Goal: Task Accomplishment & Management: Manage account settings

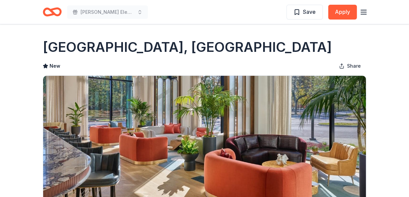
click at [51, 14] on icon "Home" at bounding box center [49, 11] width 10 height 7
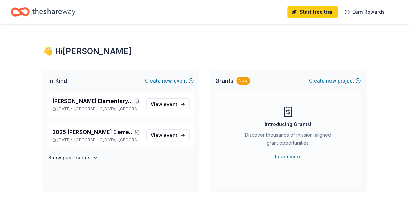
click at [394, 11] on icon "button" at bounding box center [396, 12] width 8 height 8
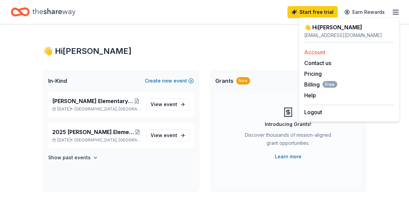
click at [311, 54] on link "Account" at bounding box center [314, 52] width 21 height 7
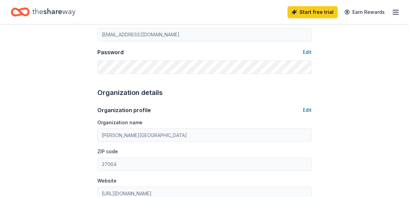
scroll to position [153, 0]
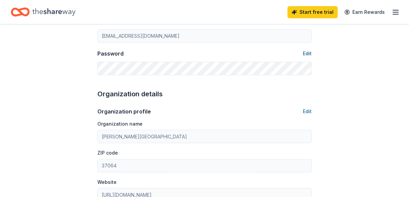
click at [308, 54] on button "Edit" at bounding box center [307, 54] width 9 height 8
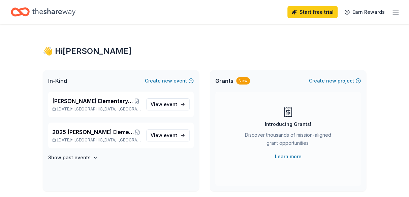
click at [394, 12] on line "button" at bounding box center [395, 12] width 5 height 0
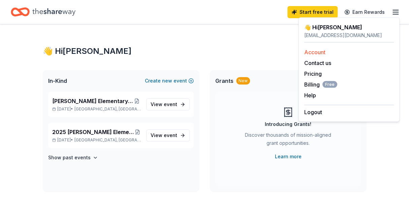
click at [317, 49] on link "Account" at bounding box center [314, 52] width 21 height 7
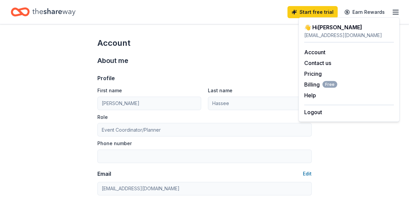
click at [215, 49] on div "About me Profile Edit First name [PERSON_NAME] Last name Hassee Role Event Coor…" at bounding box center [204, 142] width 214 height 186
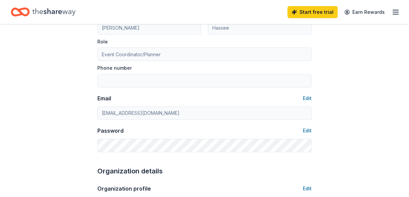
scroll to position [88, 0]
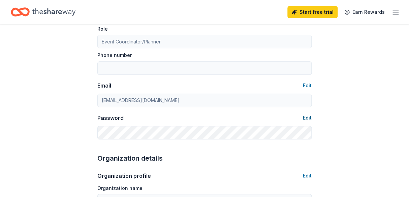
click at [308, 116] on button "Edit" at bounding box center [307, 118] width 9 height 8
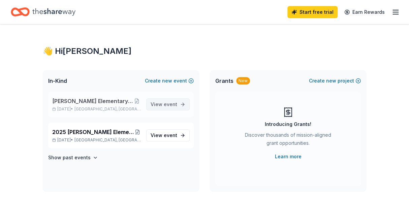
click at [161, 107] on span "View event" at bounding box center [164, 104] width 27 height 8
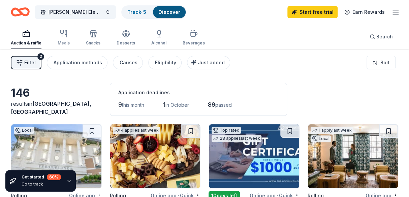
click at [399, 11] on icon "button" at bounding box center [396, 12] width 8 height 8
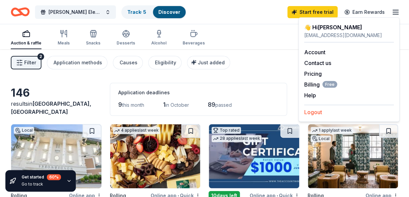
click at [310, 114] on button "Logout" at bounding box center [313, 112] width 18 height 8
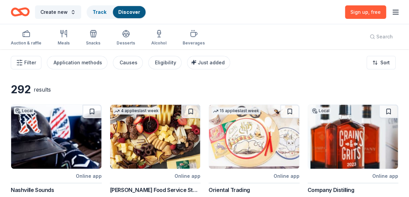
click at [396, 10] on line "button" at bounding box center [395, 10] width 5 height 0
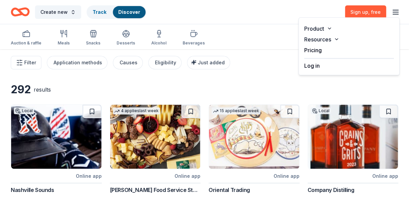
click at [313, 64] on button "Log in" at bounding box center [312, 66] width 16 height 8
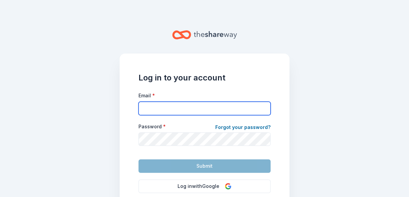
type input "[EMAIL_ADDRESS][DOMAIN_NAME]"
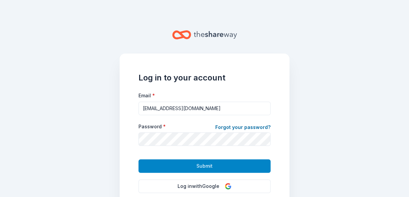
click at [205, 167] on span "Submit" at bounding box center [205, 166] width 16 height 8
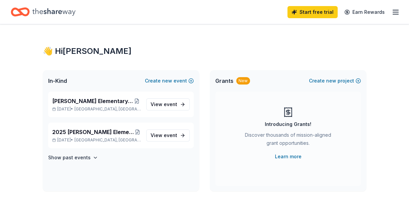
click at [48, 13] on icon "Home" at bounding box center [53, 11] width 43 height 7
click at [160, 105] on span "View event" at bounding box center [164, 104] width 27 height 8
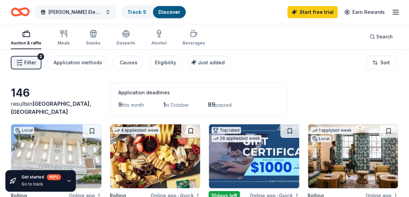
click at [78, 10] on span "[PERSON_NAME] Elementary Online Auction/Fun Run" at bounding box center [76, 12] width 54 height 8
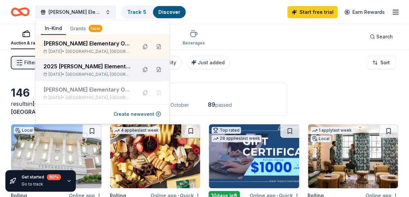
click at [83, 67] on div "2025 [PERSON_NAME] Elementary Online Auction and Fun Run" at bounding box center [87, 66] width 88 height 8
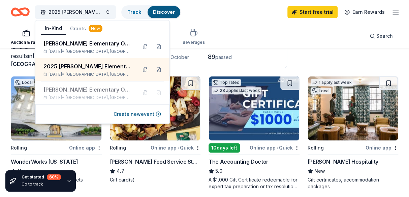
scroll to position [46, 0]
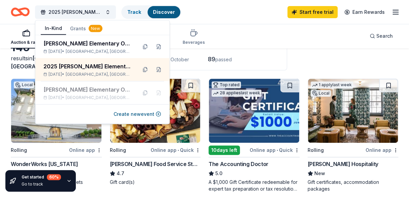
click at [260, 16] on div "2025 [PERSON_NAME] Elementary Online Auction and Fun Run Track Discover Start f…" at bounding box center [205, 12] width 388 height 16
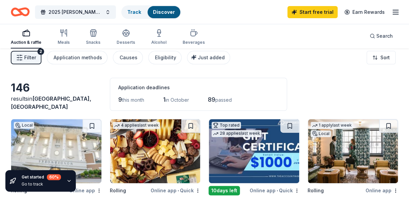
scroll to position [3, 0]
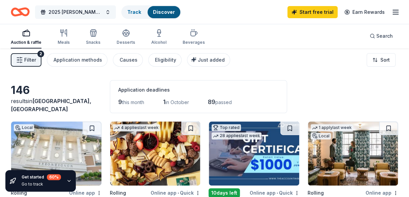
click at [90, 13] on span "2025 [PERSON_NAME] Elementary Online Auction and Fun Run" at bounding box center [76, 12] width 54 height 8
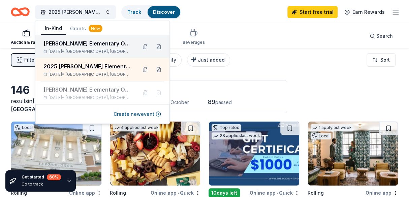
click at [85, 45] on div "[PERSON_NAME] Elementary Online Auction/Fun Run" at bounding box center [87, 43] width 88 height 8
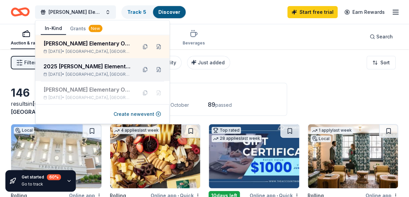
click at [87, 66] on div "2025 [PERSON_NAME] Elementary Online Auction and Fun Run" at bounding box center [87, 66] width 88 height 8
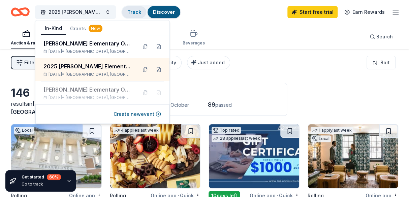
click at [135, 13] on link "Track" at bounding box center [133, 12] width 13 height 6
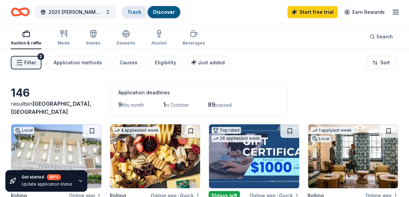
click at [136, 10] on link "Track" at bounding box center [133, 12] width 13 height 6
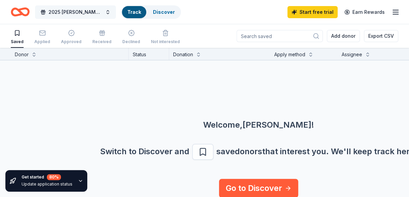
click at [72, 7] on button "2025 [PERSON_NAME] Elementary Online Auction and Fun Run" at bounding box center [75, 11] width 81 height 13
click at [64, 8] on span "2025 [PERSON_NAME] Elementary Online Auction and Fun Run" at bounding box center [76, 12] width 54 height 8
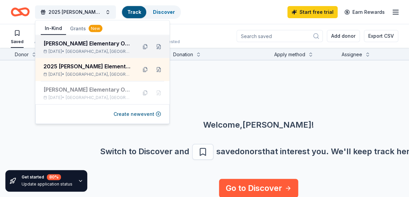
click at [99, 46] on div "[PERSON_NAME] Elementary Online Auction/Fun Run" at bounding box center [87, 43] width 88 height 8
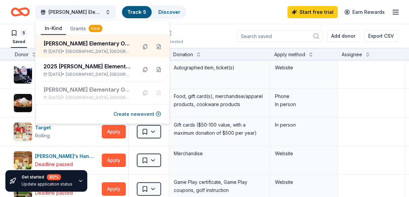
click at [137, 11] on link "Track · 5" at bounding box center [136, 12] width 19 height 6
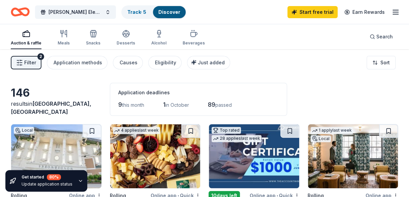
click at [397, 16] on div "Start free trial Earn Rewards" at bounding box center [344, 12] width 112 height 16
click at [398, 8] on icon "button" at bounding box center [396, 12] width 8 height 8
